Goal: Navigation & Orientation: Find specific page/section

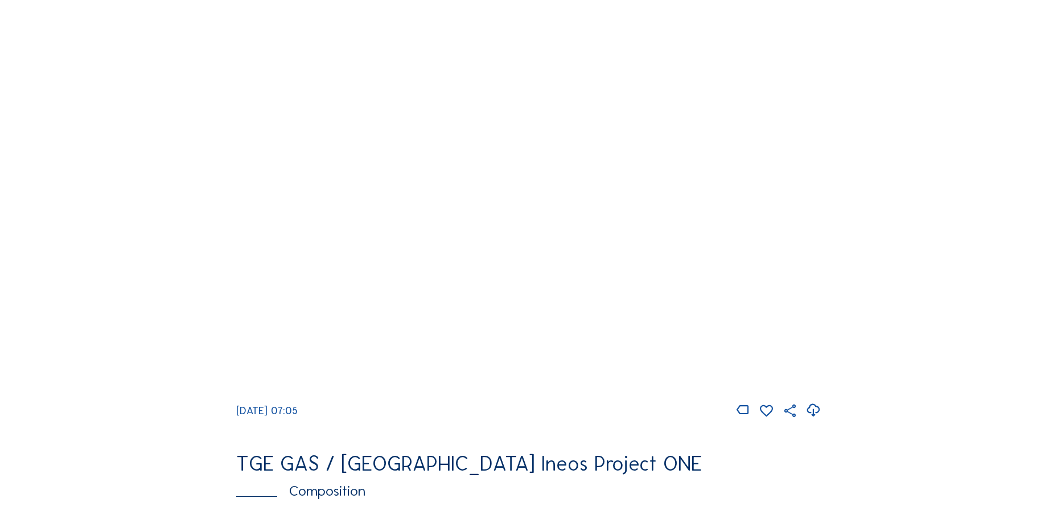
scroll to position [1025, 0]
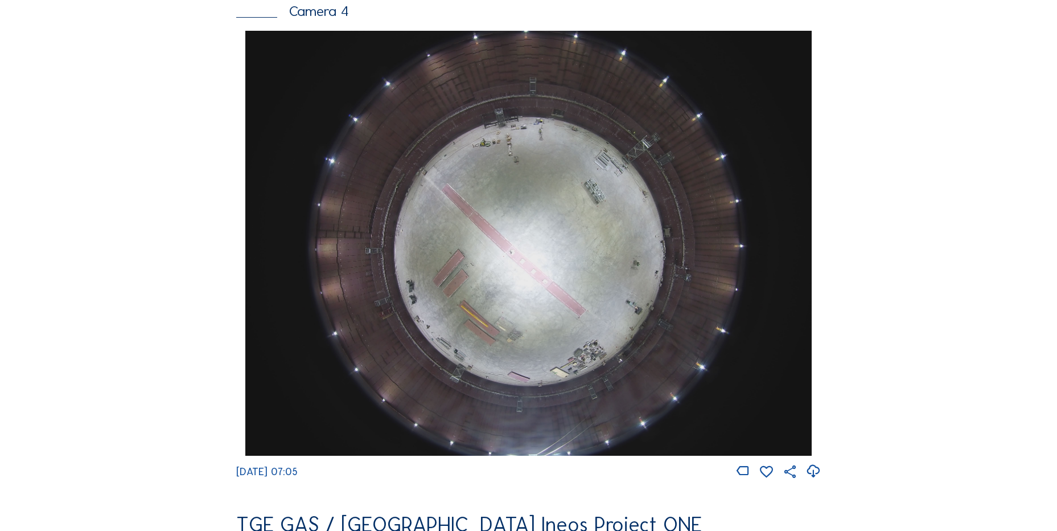
click at [811, 474] on icon at bounding box center [813, 471] width 15 height 19
click at [139, 227] on div "Feed Photo Show Map Search Fullscreen TGE GAS / Antwerpen Ineos Project ONE Cam…" at bounding box center [528, 34] width 793 height 1970
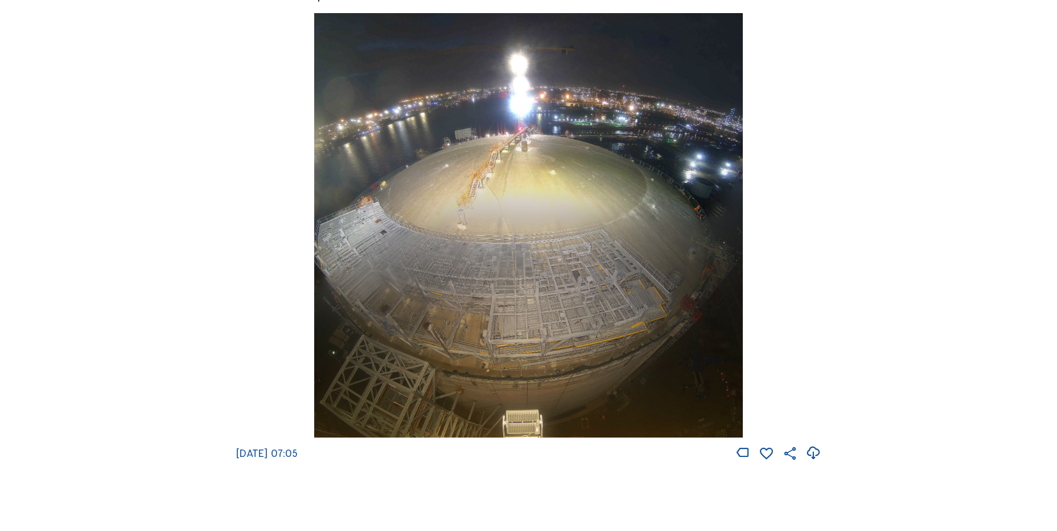
scroll to position [1765, 0]
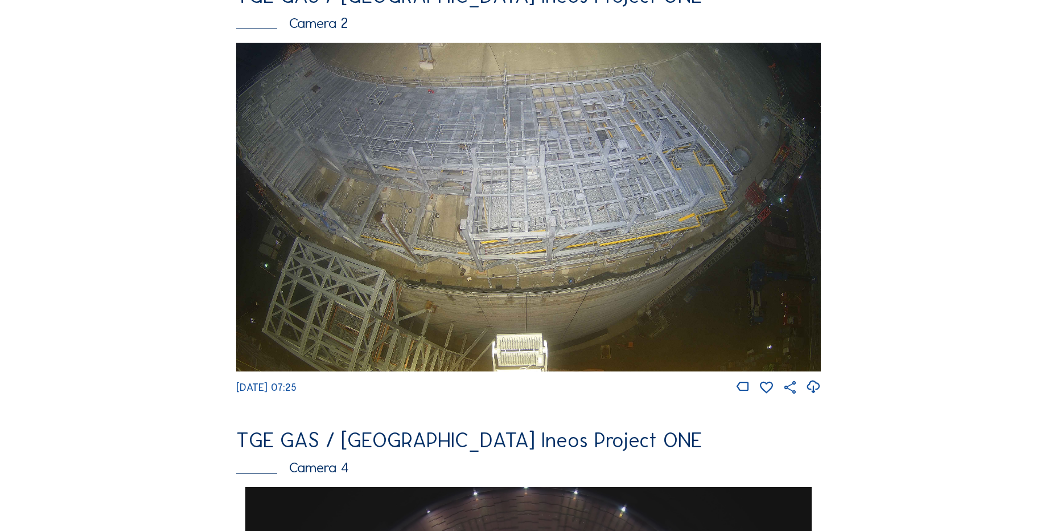
scroll to position [683, 0]
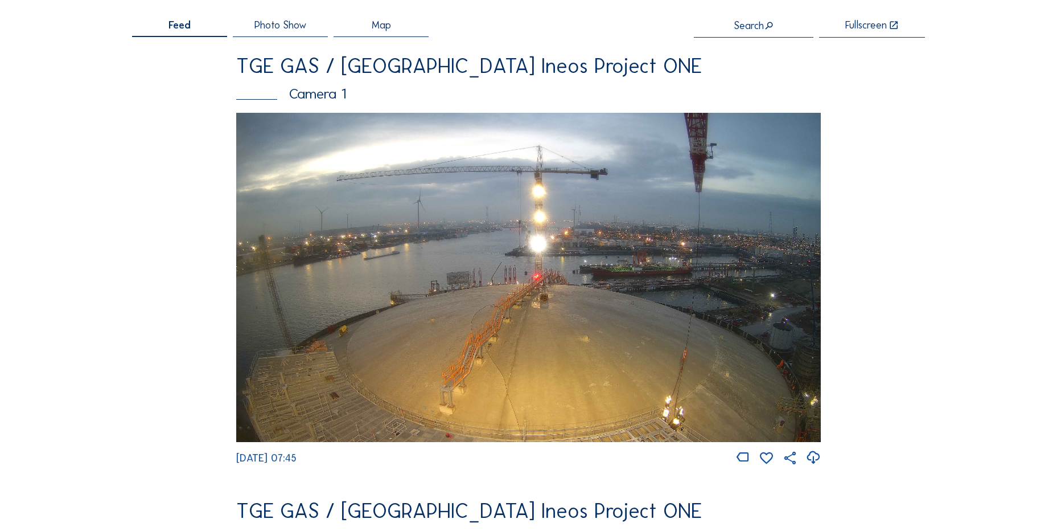
scroll to position [114, 0]
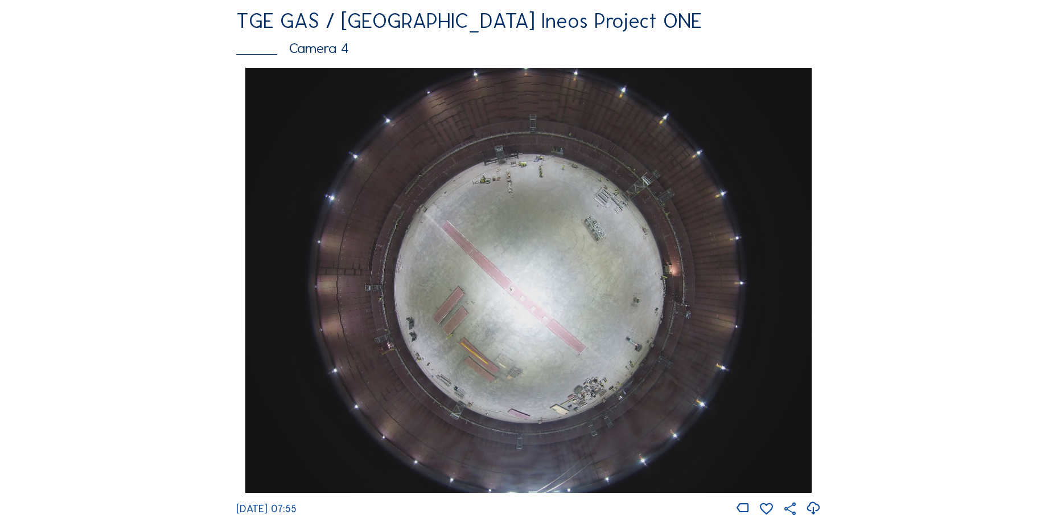
scroll to position [968, 0]
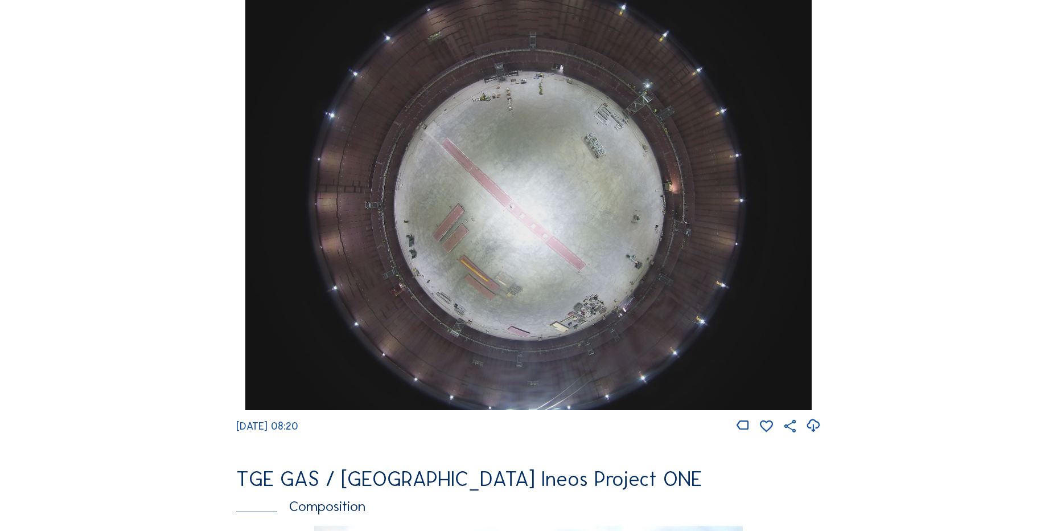
scroll to position [1082, 0]
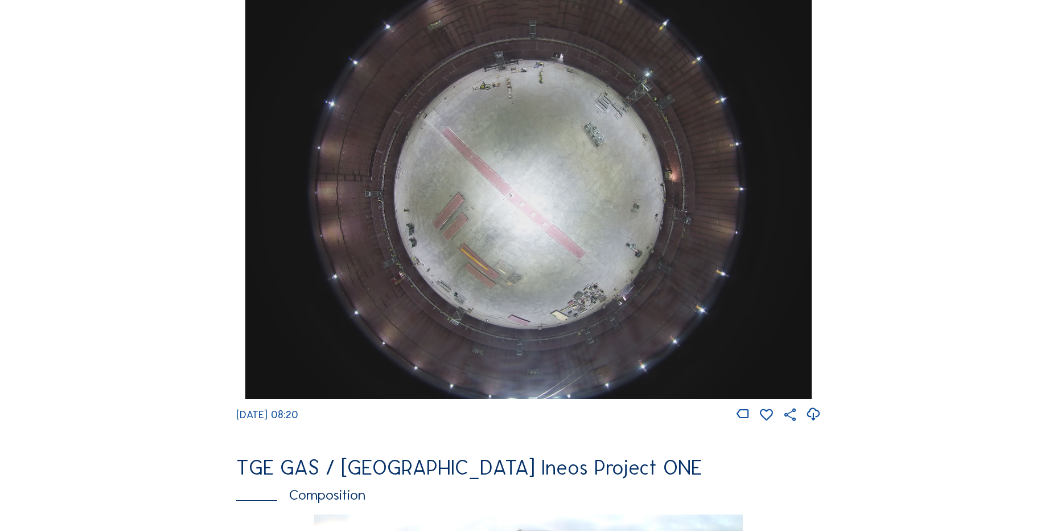
click at [810, 423] on icon at bounding box center [813, 414] width 15 height 19
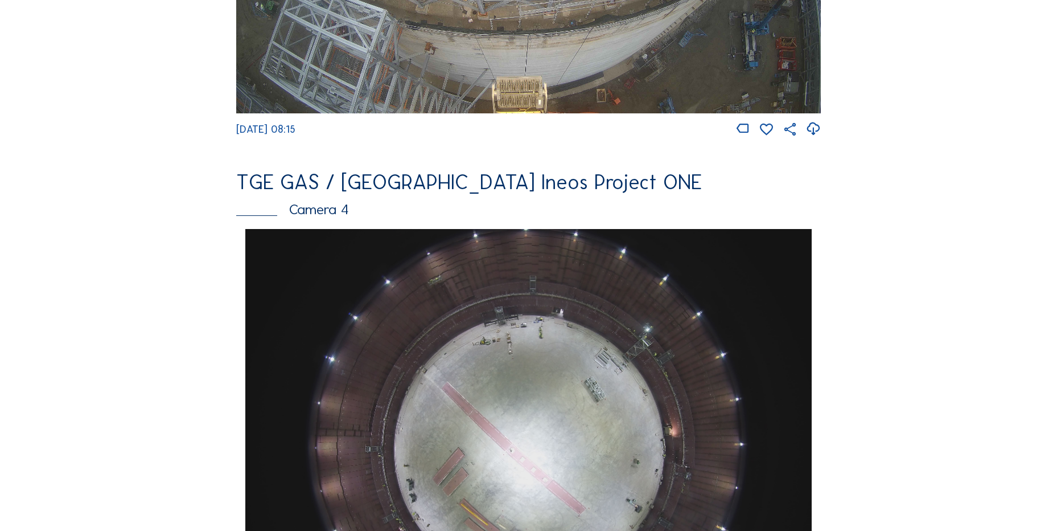
scroll to position [1025, 0]
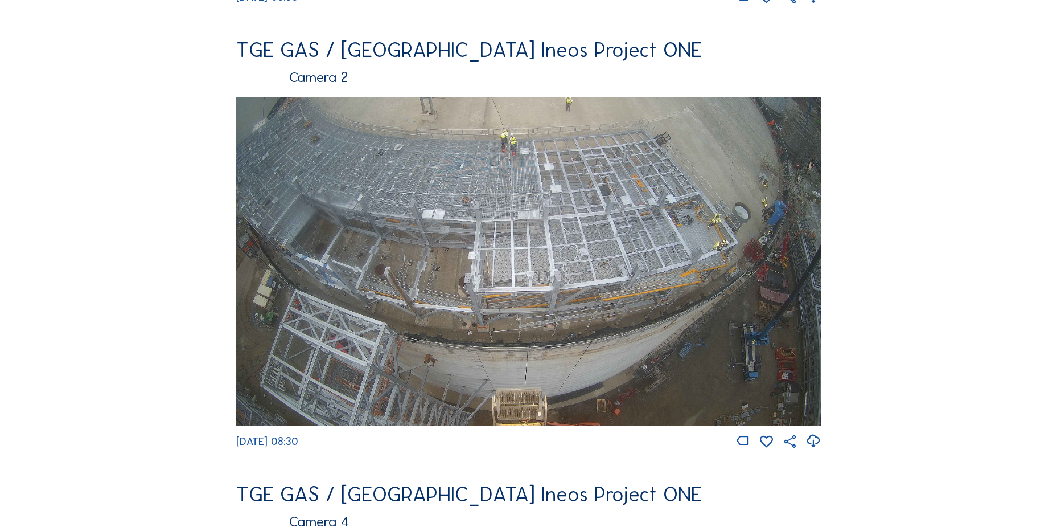
scroll to position [569, 0]
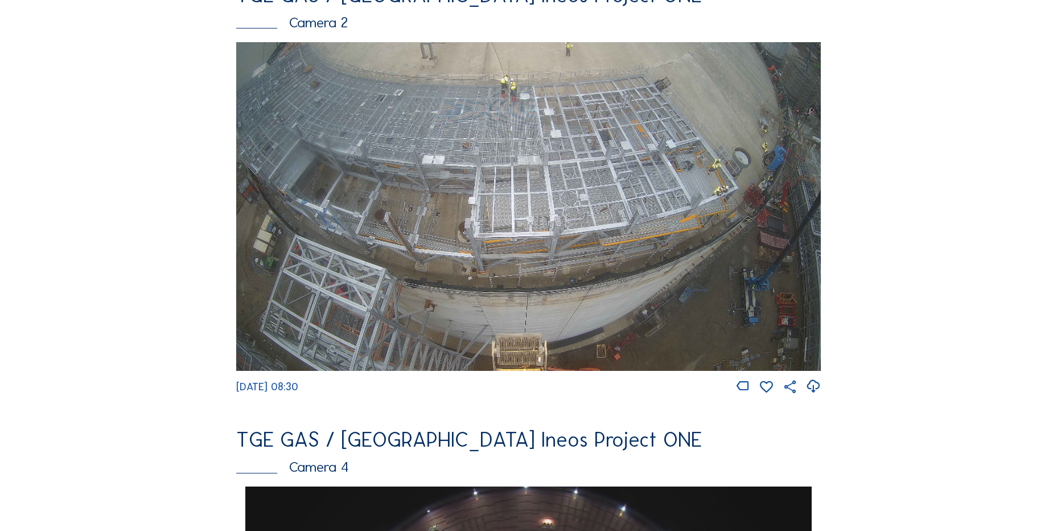
click at [820, 388] on icon at bounding box center [813, 386] width 15 height 19
click at [146, 87] on div "Feed Photo Show Map Search Fullscreen TGE GAS / Antwerpen Ineos Project ONE Cam…" at bounding box center [528, 490] width 793 height 1970
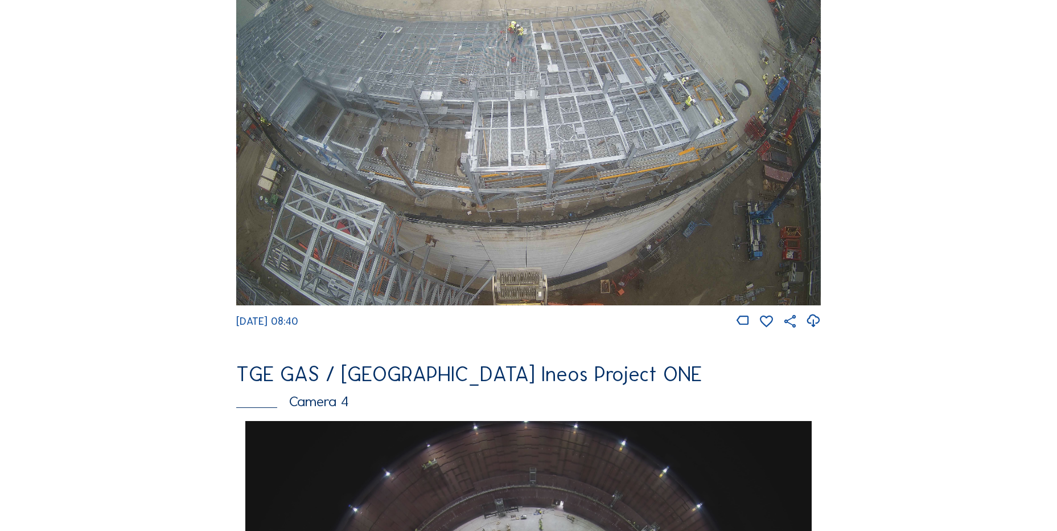
scroll to position [569, 0]
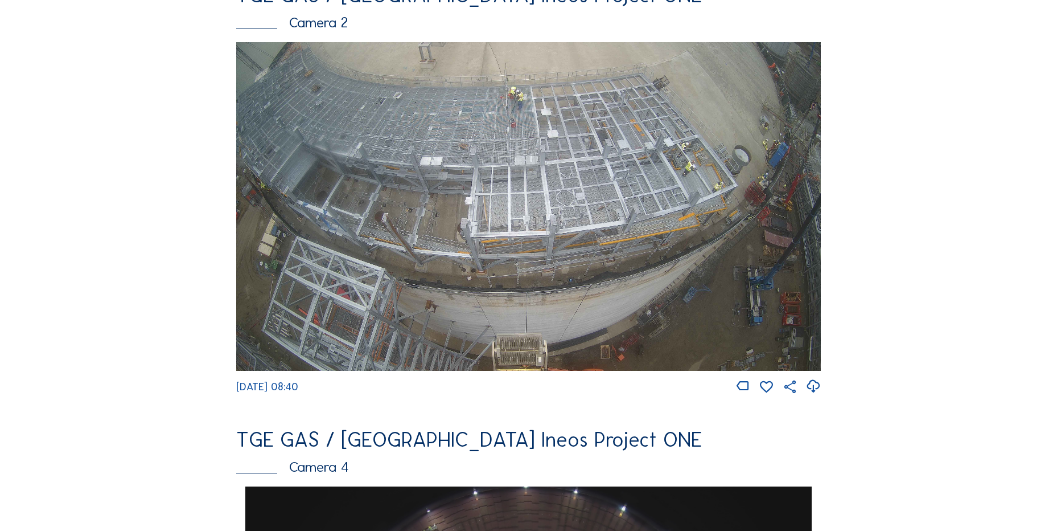
click at [519, 126] on img at bounding box center [528, 206] width 585 height 329
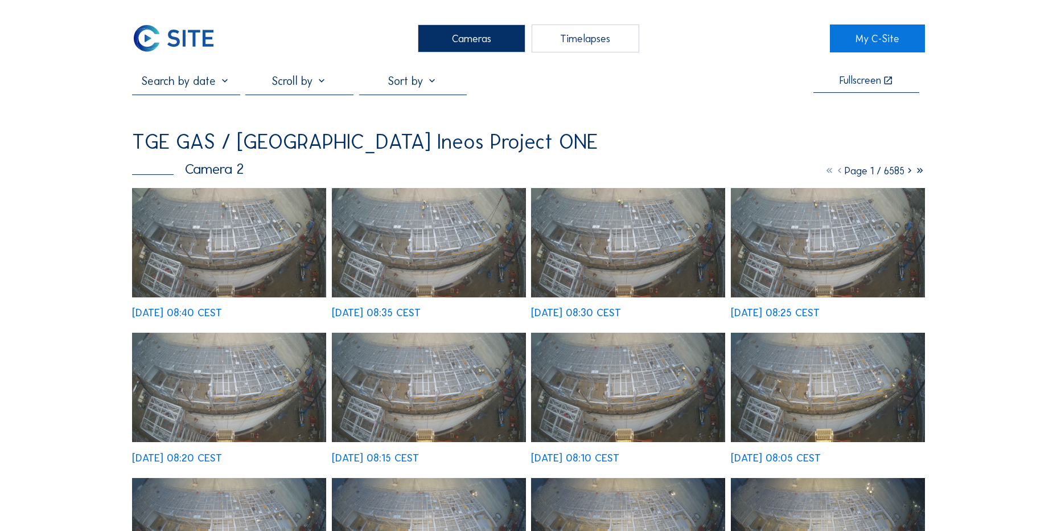
click at [225, 200] on img at bounding box center [229, 242] width 194 height 109
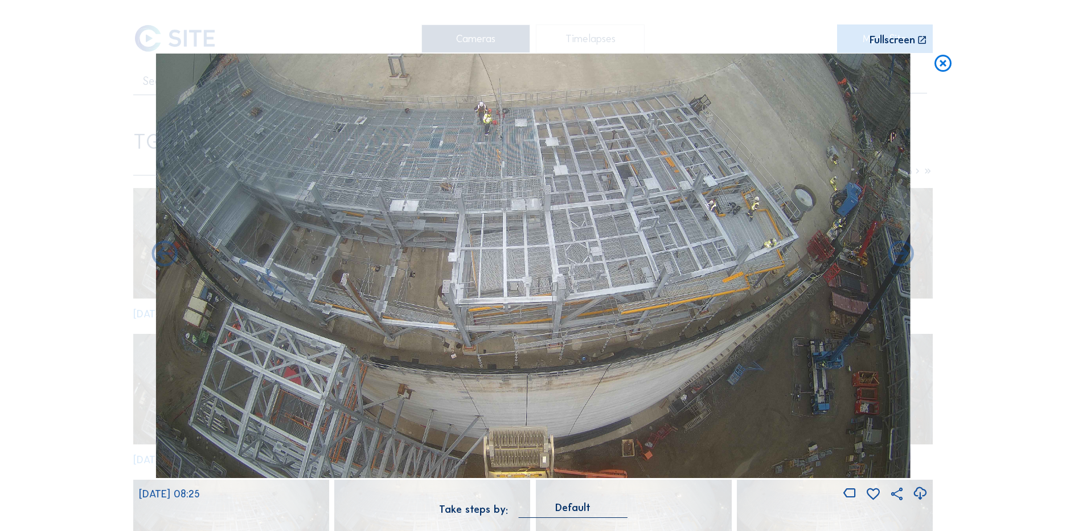
click at [940, 61] on icon at bounding box center [943, 64] width 20 height 21
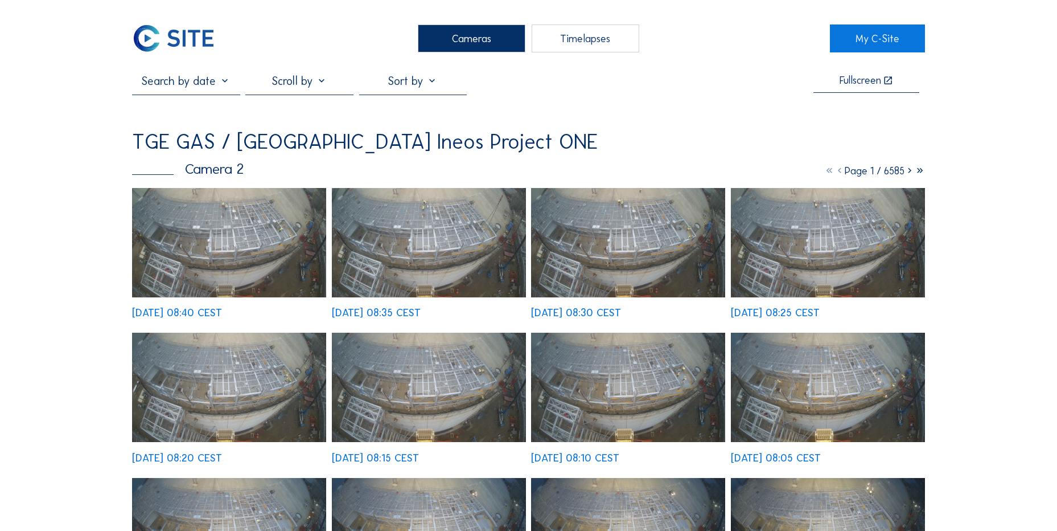
click at [181, 33] on img at bounding box center [173, 38] width 83 height 28
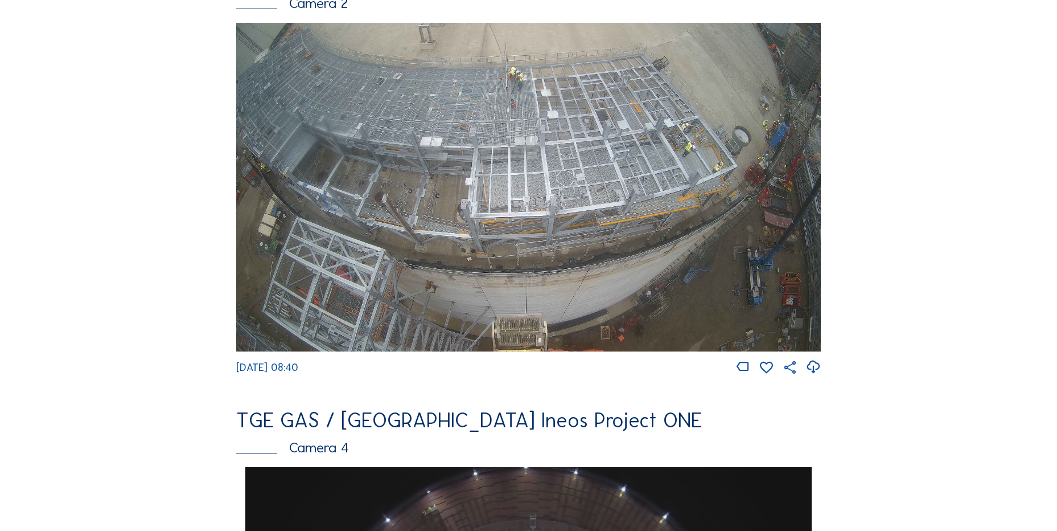
scroll to position [569, 0]
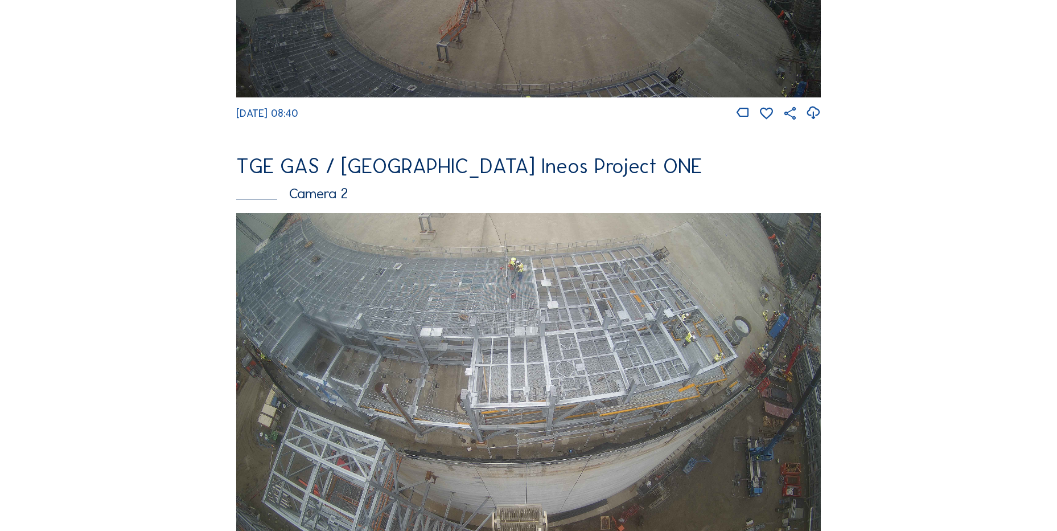
scroll to position [512, 0]
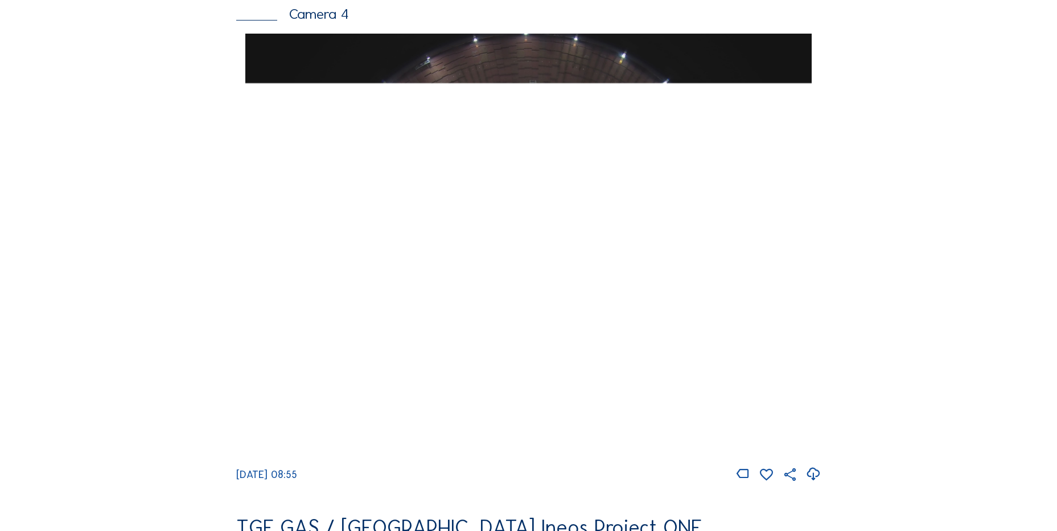
scroll to position [1025, 0]
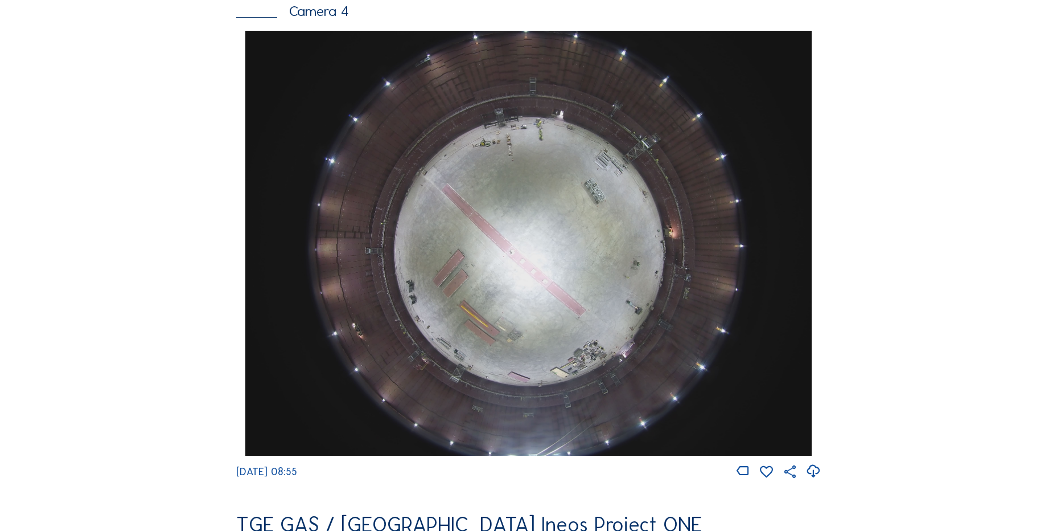
click at [813, 480] on icon at bounding box center [813, 471] width 15 height 19
click at [171, 241] on div "Feed Photo Show Map Search Fullscreen TGE GAS / [GEOGRAPHIC_DATA] Ineos Project…" at bounding box center [528, 34] width 793 height 1970
